Goal: Information Seeking & Learning: Learn about a topic

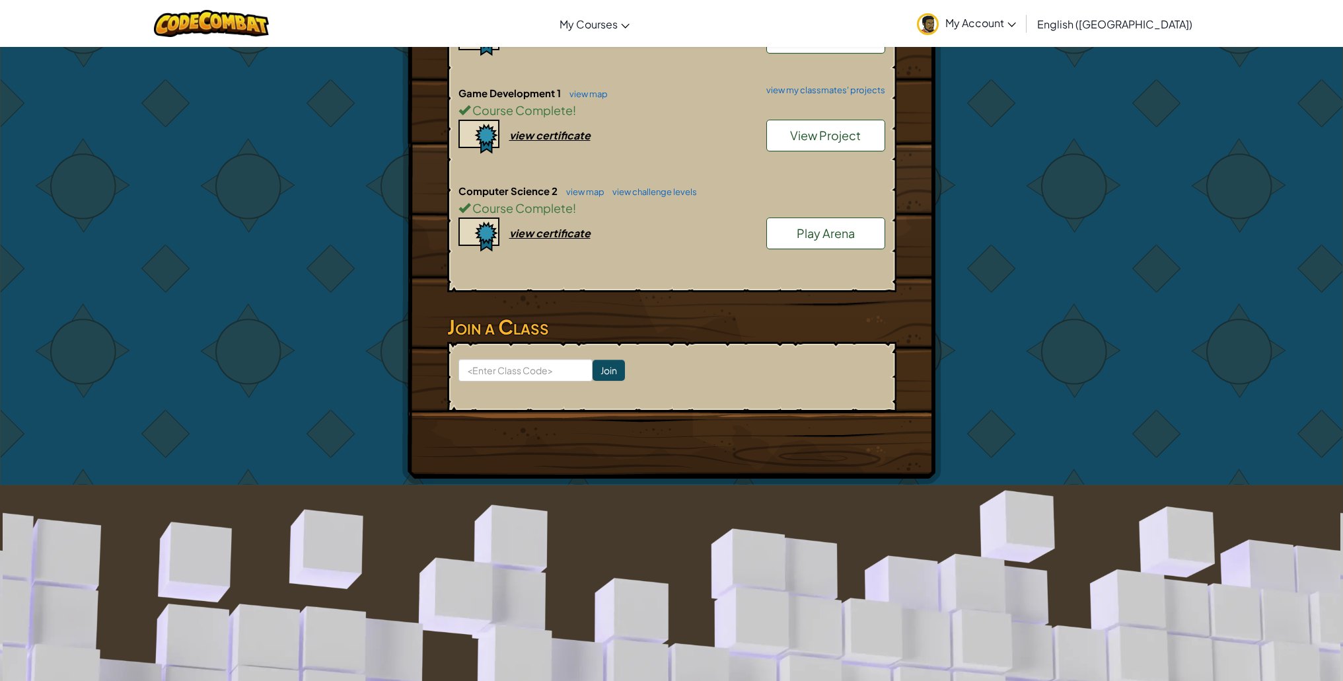
scroll to position [328, 0]
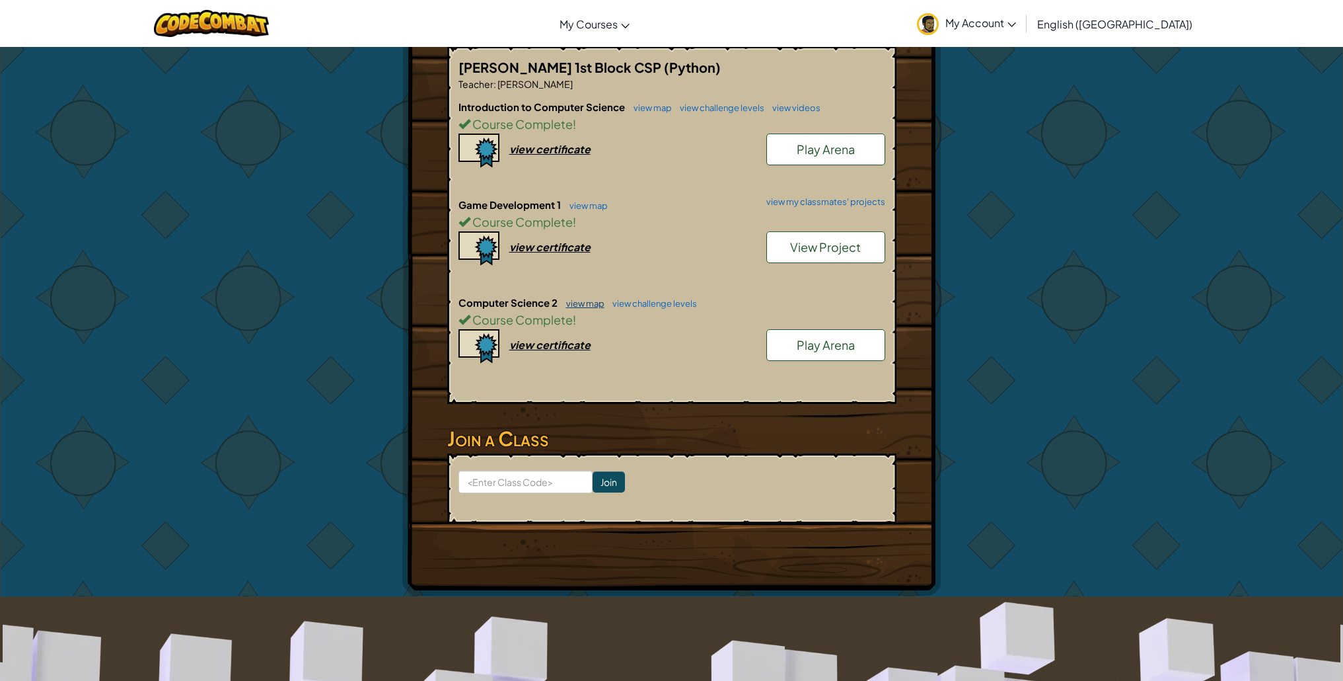
click at [578, 301] on link "view map" at bounding box center [582, 303] width 45 height 11
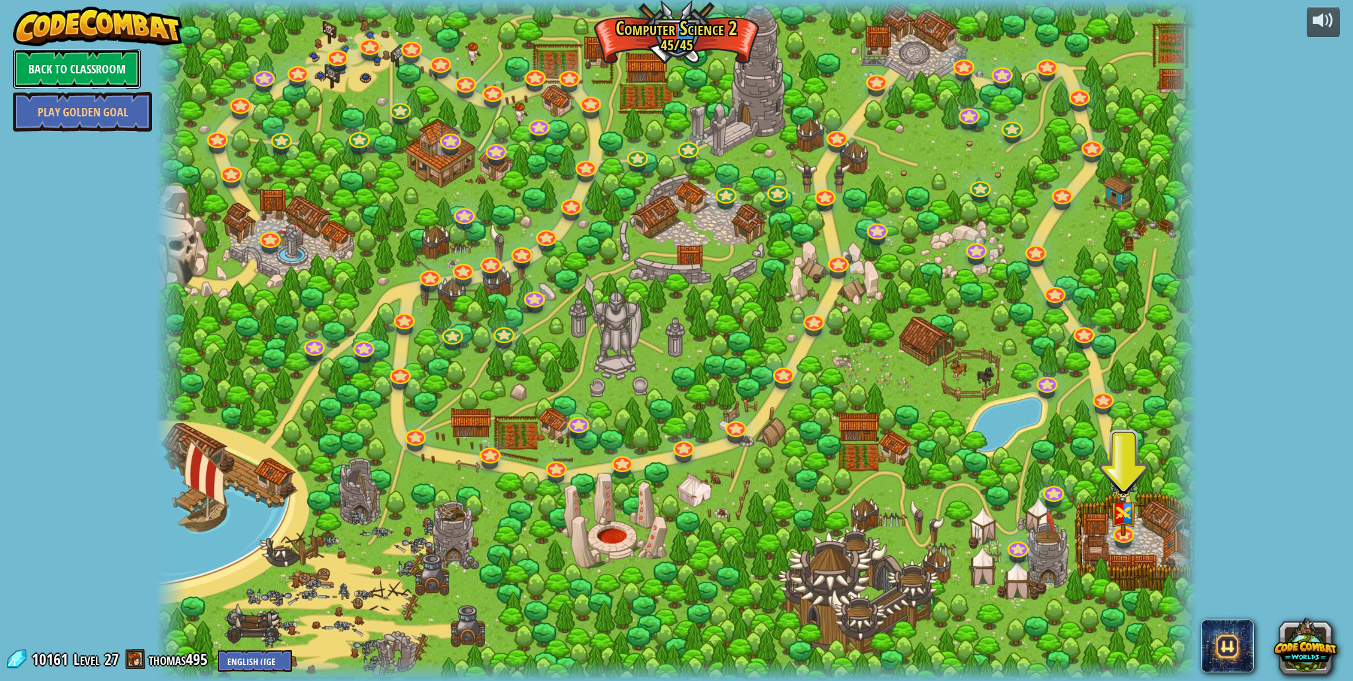
click at [55, 79] on link "Back to Classroom" at bounding box center [77, 69] width 128 height 40
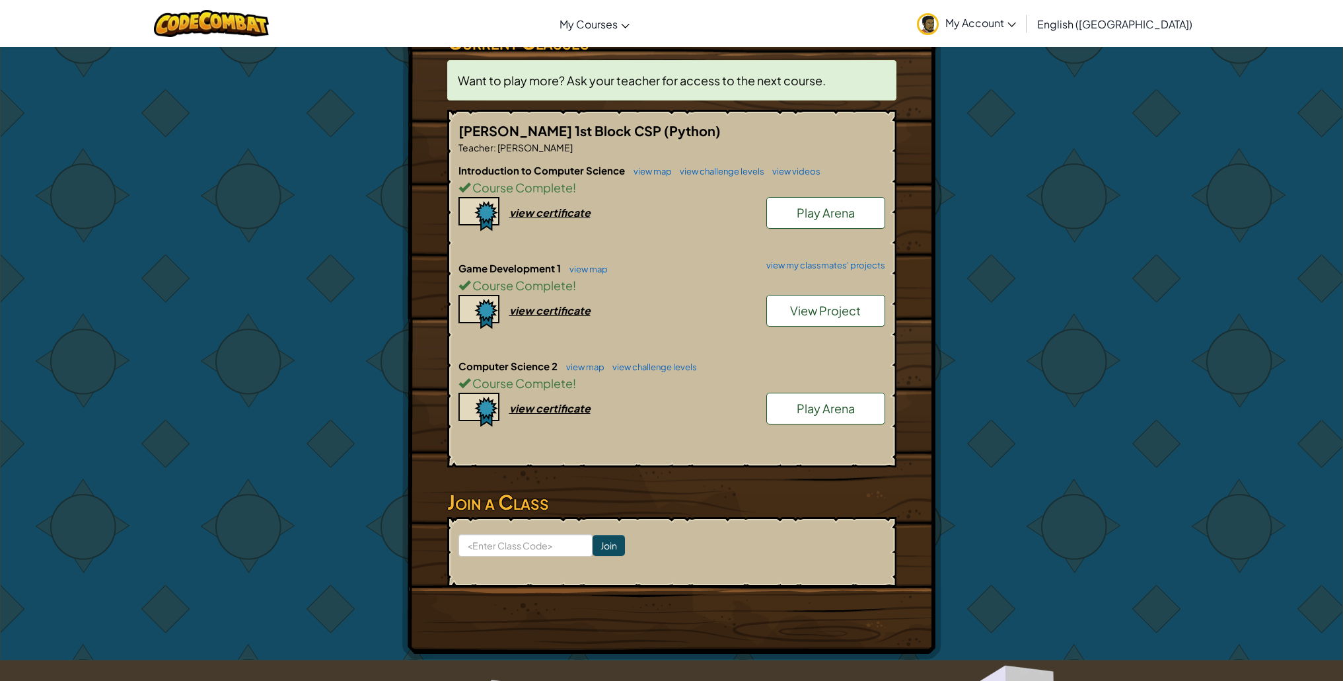
scroll to position [168, 0]
